Goal: Obtain resource: Download file/media

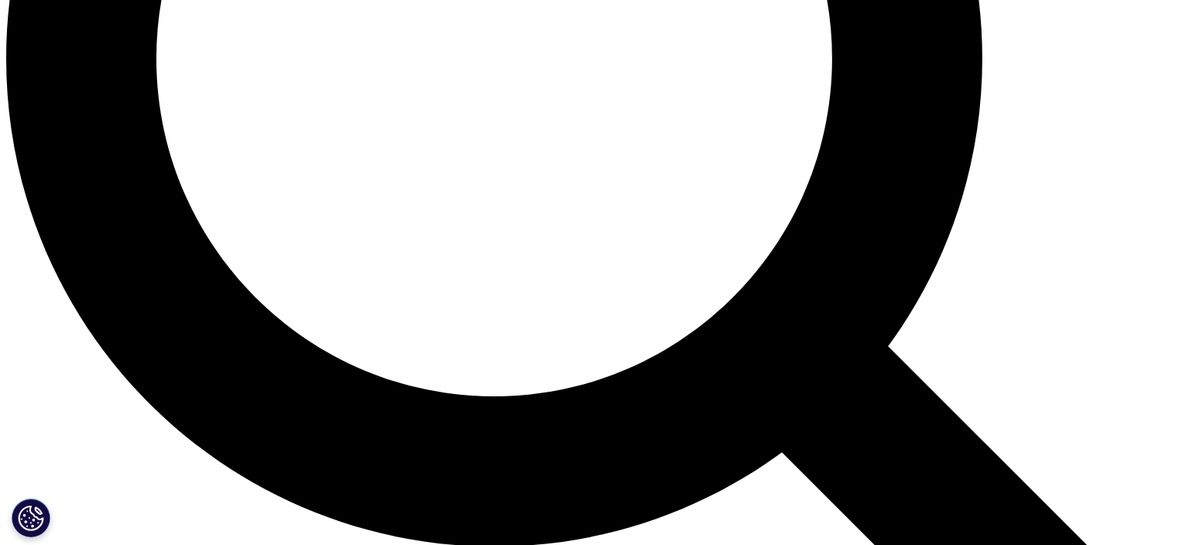
scroll to position [1748, 0]
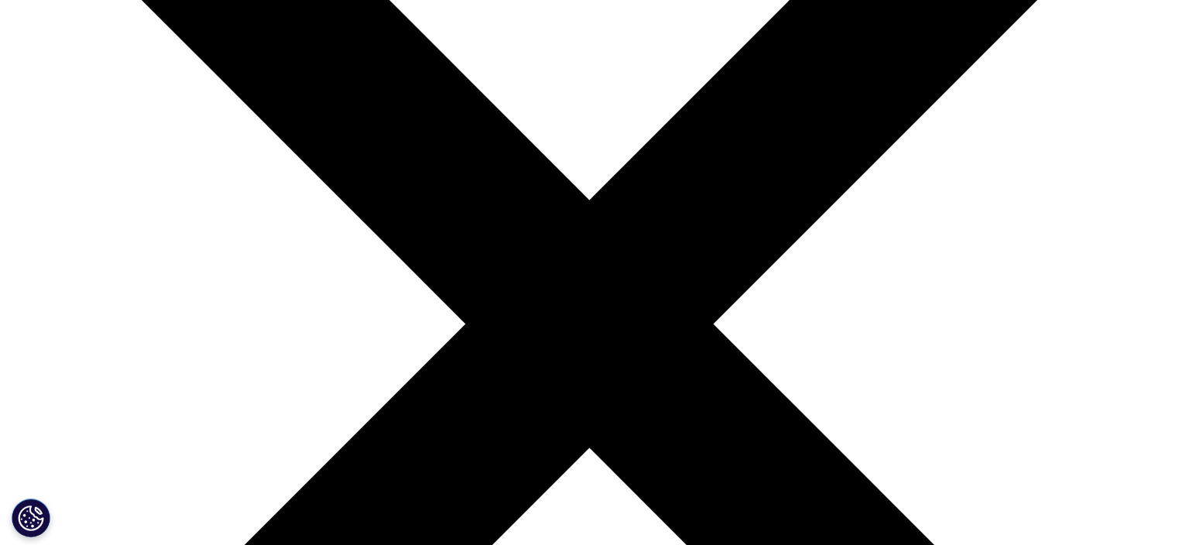
scroll to position [144, 0]
